Goal: Information Seeking & Learning: Learn about a topic

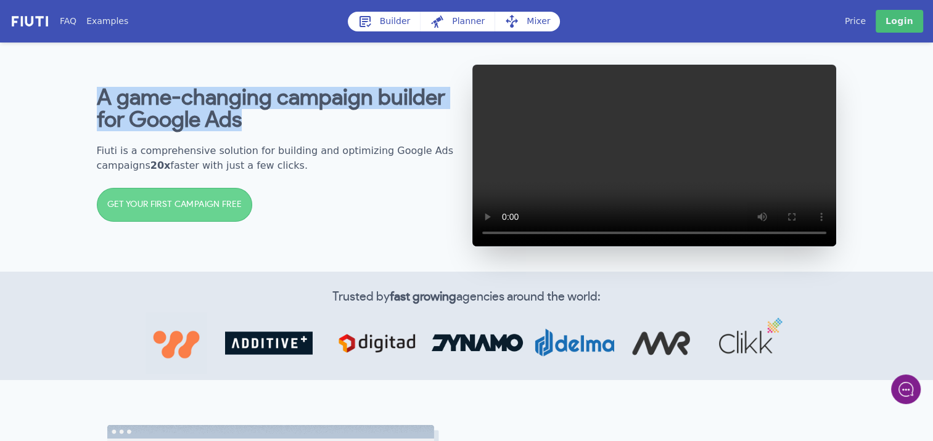
drag, startPoint x: 96, startPoint y: 104, endPoint x: 269, endPoint y: 137, distance: 176.5
click at [269, 137] on div "A game-changing campaign builder for Google Ads Fiuti is a comprehensive soluti…" at bounding box center [466, 155] width 789 height 232
copy b "A game-changing campaign builder for Google Ads"
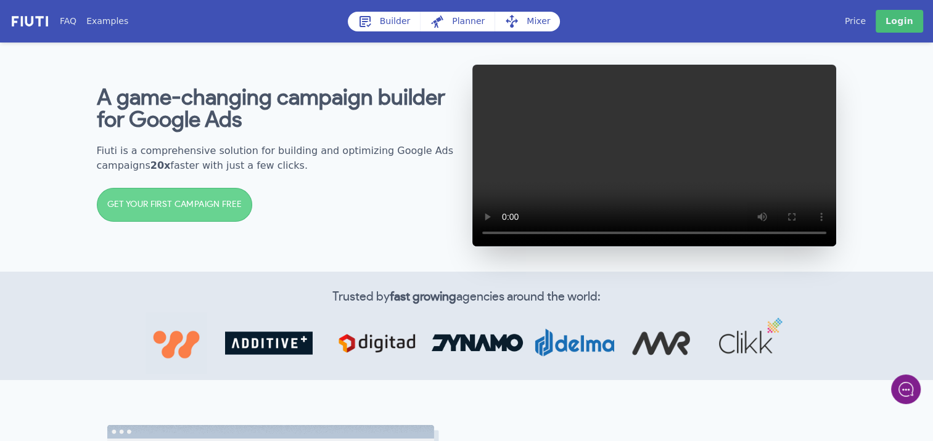
click at [293, 189] on div "A game-changing campaign builder for Google Ads Fiuti is a comprehensive soluti…" at bounding box center [279, 156] width 365 height 162
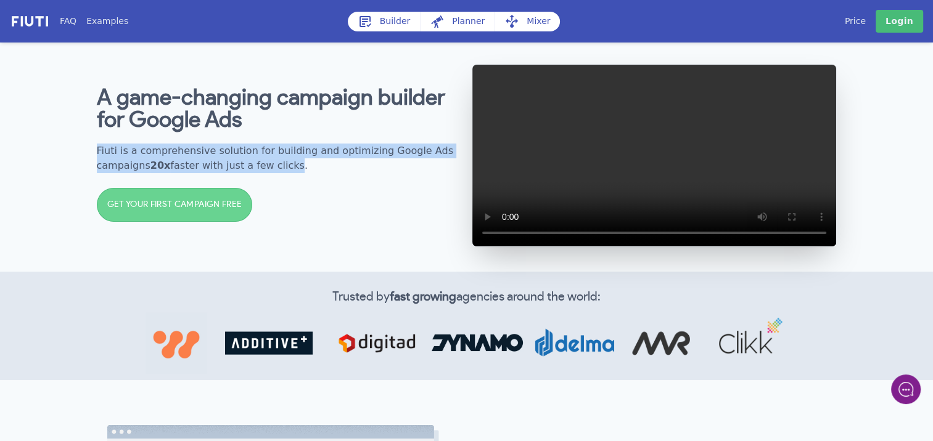
drag, startPoint x: 277, startPoint y: 173, endPoint x: 89, endPoint y: 157, distance: 189.3
click at [89, 157] on div "A game-changing campaign builder for Google Ads Fiuti is a comprehensive soluti…" at bounding box center [466, 155] width 789 height 232
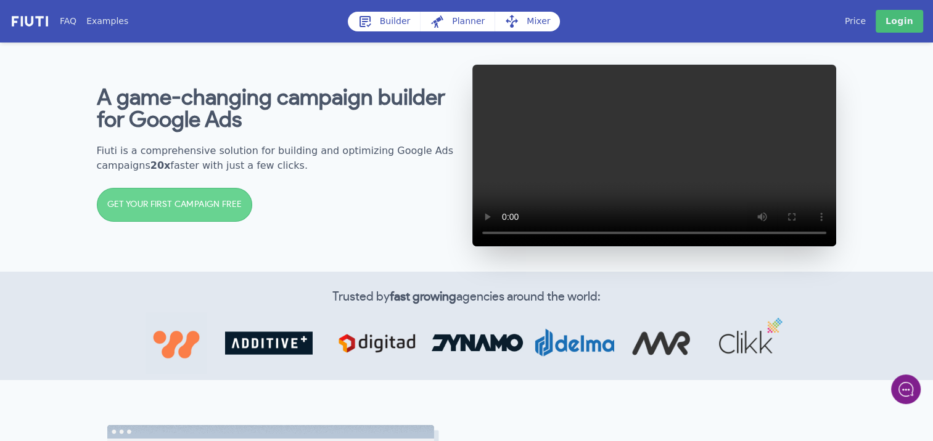
drag, startPoint x: 89, startPoint y: 157, endPoint x: 269, endPoint y: 190, distance: 183.6
click at [269, 190] on div "A game-changing campaign builder for Google Ads Fiuti is a comprehensive soluti…" at bounding box center [279, 156] width 365 height 162
drag, startPoint x: 284, startPoint y: 179, endPoint x: 84, endPoint y: 157, distance: 200.3
click at [84, 157] on div "A game-changing campaign builder for Google Ads Fiuti is a comprehensive soluti…" at bounding box center [466, 155] width 789 height 232
copy h2 "Fiuti is a comprehensive solution for building and optimizing Google Ads campai…"
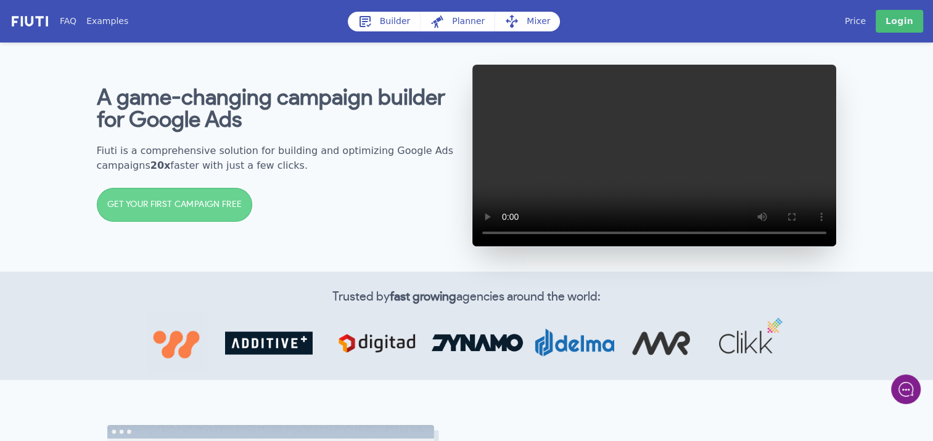
click at [305, 237] on div "A game-changing campaign builder for Google Ads Fiuti is a comprehensive soluti…" at bounding box center [279, 156] width 365 height 162
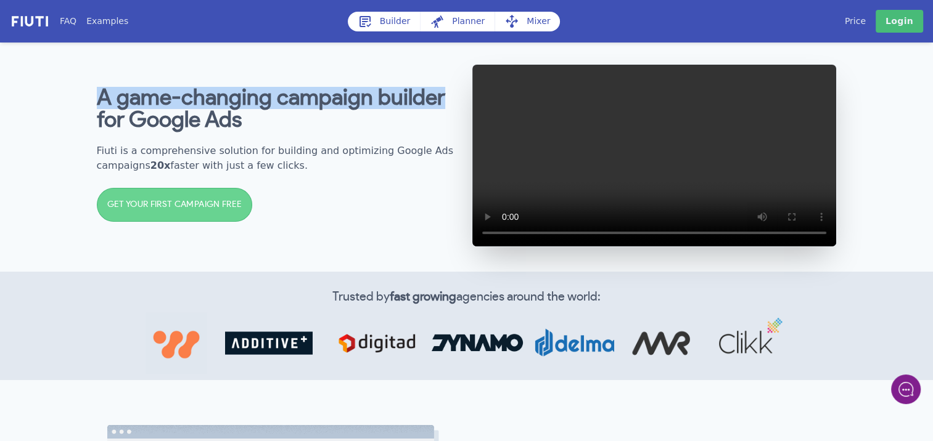
drag, startPoint x: 441, startPoint y: 108, endPoint x: 75, endPoint y: 109, distance: 366.1
click at [75, 109] on div "A game-changing campaign builder for Google Ads Fiuti is a comprehensive soluti…" at bounding box center [466, 155] width 789 height 232
copy b "A game-changing campaign builder"
